Goal: Task Accomplishment & Management: Use online tool/utility

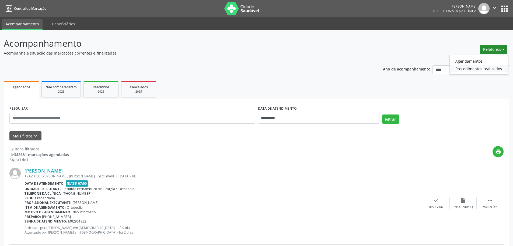
click at [454, 65] on link "Procedimentos realizados" at bounding box center [479, 69] width 58 height 8
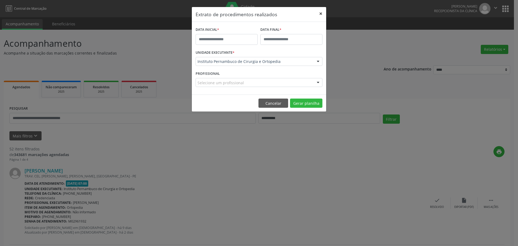
click at [318, 11] on button "×" at bounding box center [320, 13] width 11 height 13
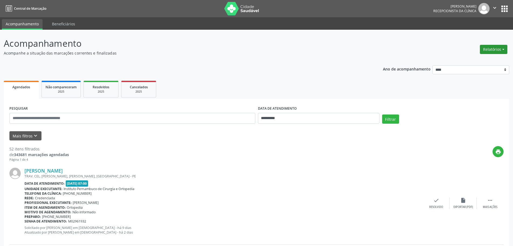
click at [492, 48] on button "Relatórios" at bounding box center [493, 49] width 27 height 9
click at [481, 64] on link "Agendamentos" at bounding box center [479, 61] width 58 height 8
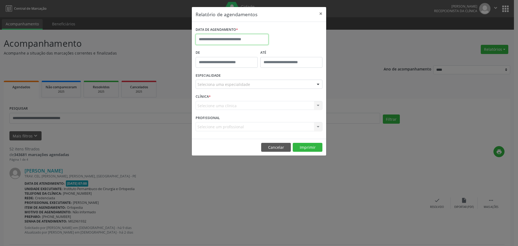
click at [249, 40] on input "text" at bounding box center [231, 39] width 73 height 11
click at [261, 120] on span "7" at bounding box center [260, 121] width 11 height 11
type input "**********"
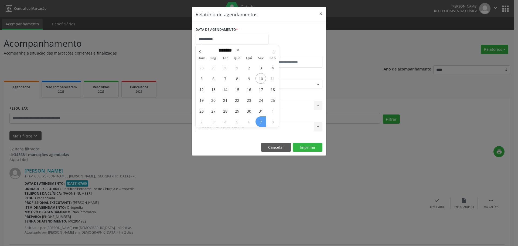
click at [261, 120] on span "7" at bounding box center [260, 121] width 11 height 11
click at [247, 78] on div "ESPECIALIDADE Seleciona uma especialidade Todas as especialidades Alergologia A…" at bounding box center [258, 81] width 129 height 21
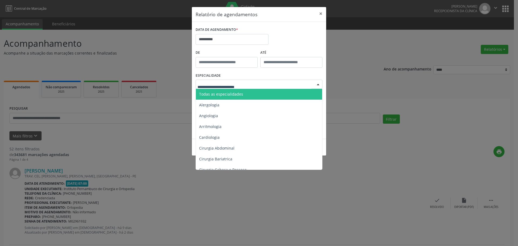
click at [244, 92] on span "Todas as especialidades" at bounding box center [259, 94] width 127 height 11
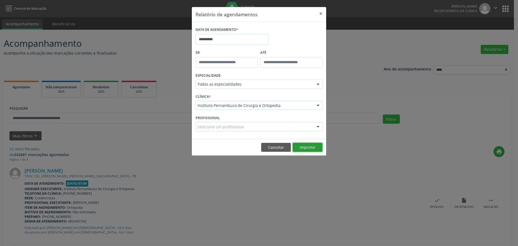
click at [305, 148] on button "Imprimir" at bounding box center [307, 147] width 30 height 9
click at [219, 39] on input "**********" at bounding box center [231, 39] width 73 height 11
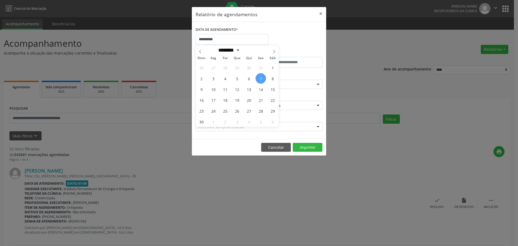
click at [202, 55] on div "Dom Seg Ter Qua Qui Sex Sáb" at bounding box center [236, 58] width 83 height 8
click at [201, 52] on icon at bounding box center [200, 52] width 4 height 4
select select "*"
click at [240, 86] on span "15" at bounding box center [237, 89] width 11 height 11
type input "**********"
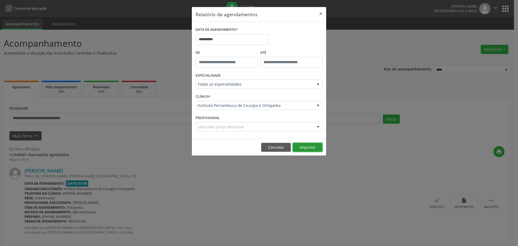
click at [299, 146] on button "Imprimir" at bounding box center [307, 147] width 30 height 9
